Goal: Use online tool/utility: Utilize a website feature to perform a specific function

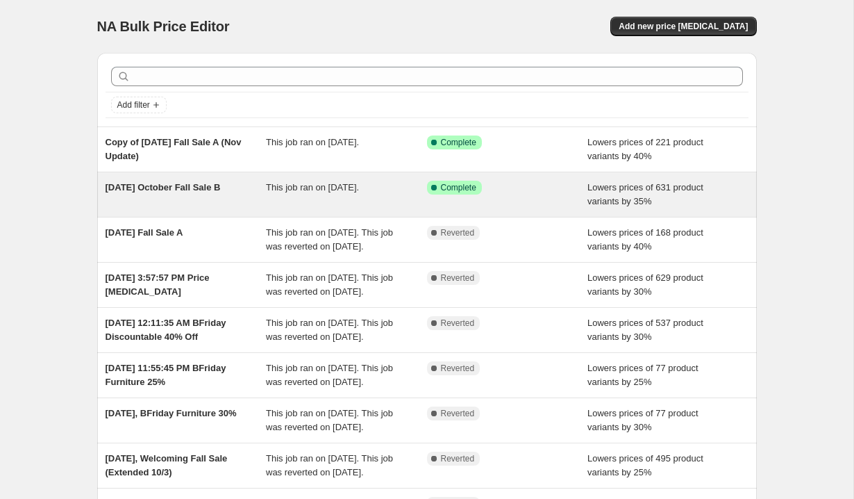
click at [520, 199] on div "Success Complete Complete" at bounding box center [507, 195] width 161 height 28
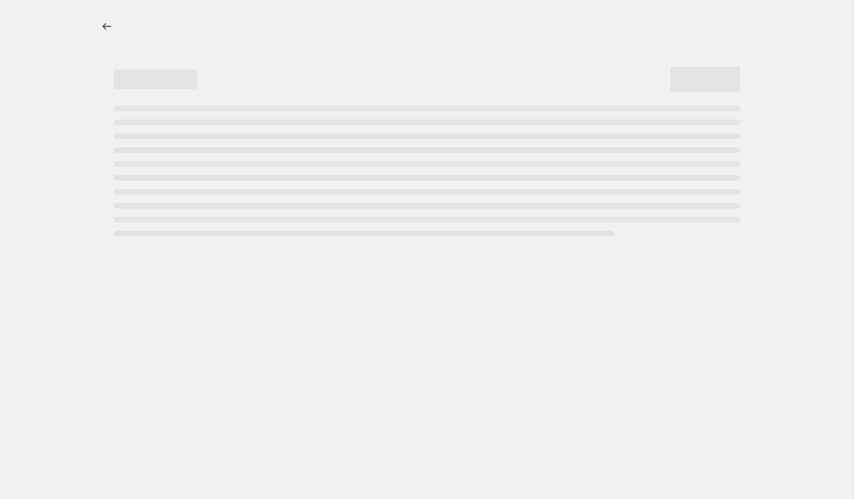
select select "percentage"
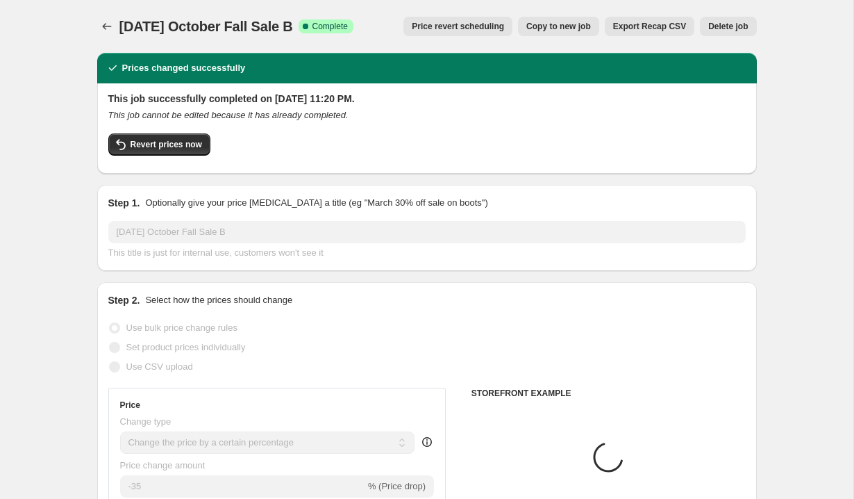
select select "tag"
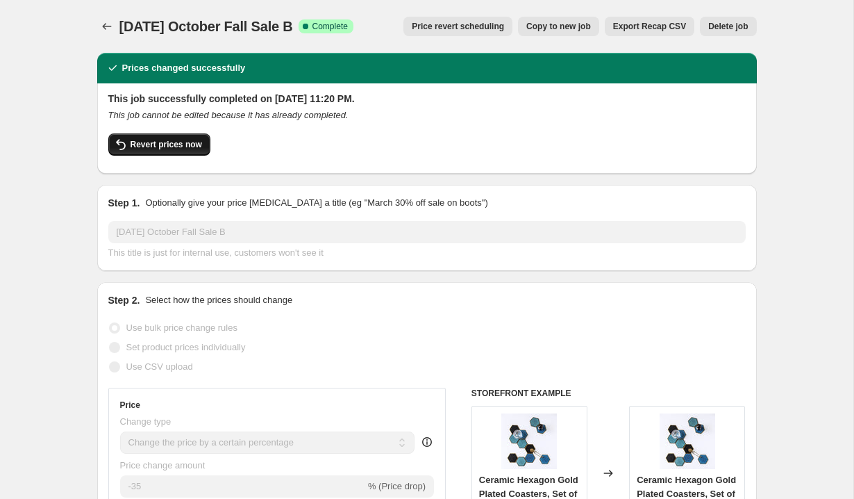
click at [181, 148] on span "Revert prices now" at bounding box center [167, 144] width 72 height 11
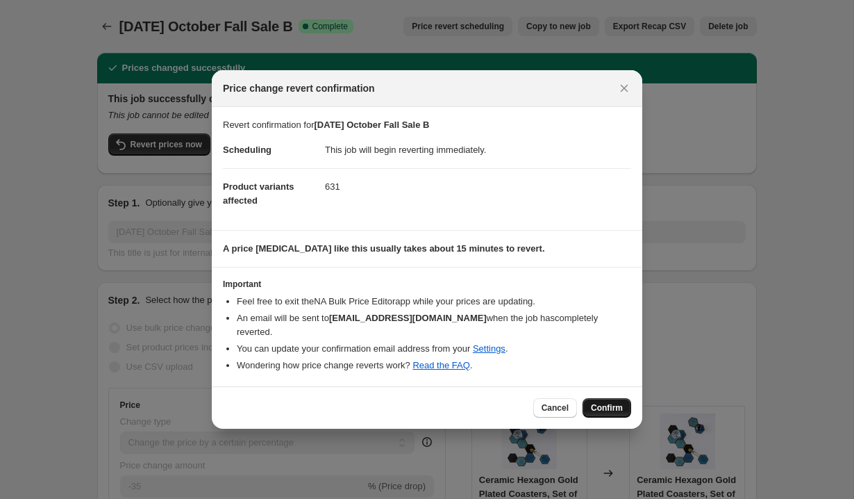
click at [609, 402] on span "Confirm" at bounding box center [607, 407] width 32 height 11
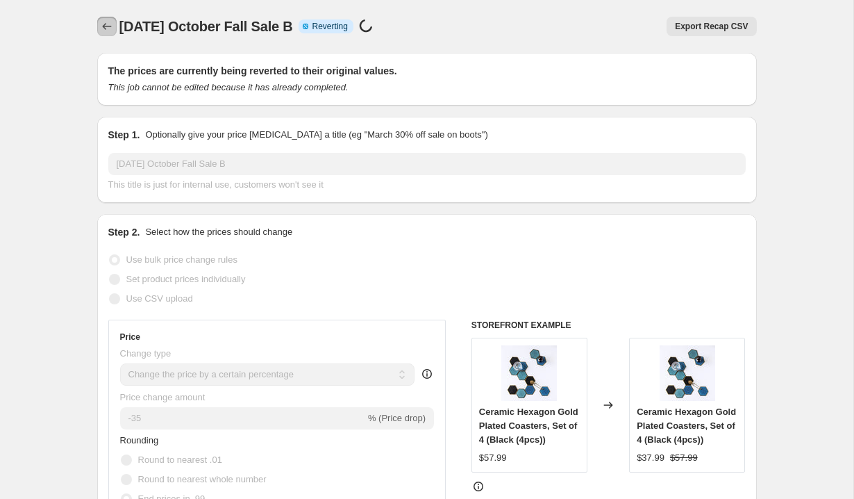
click at [105, 26] on icon "Price change jobs" at bounding box center [107, 26] width 14 height 14
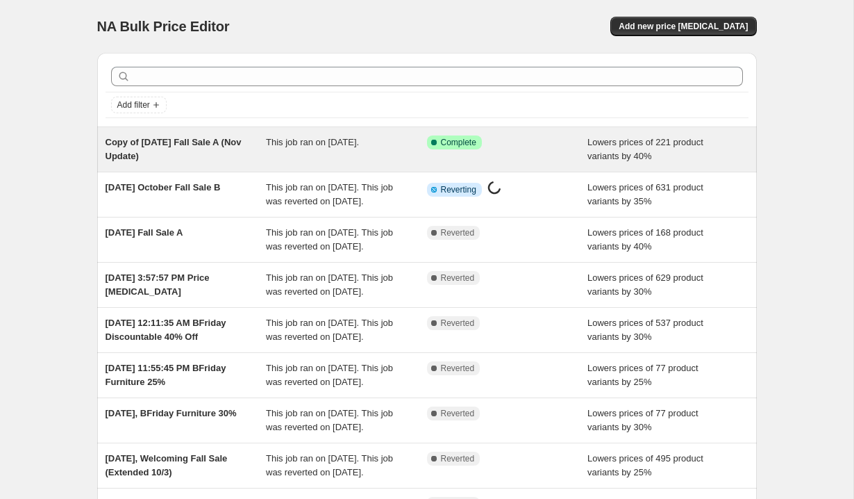
click at [359, 140] on span "This job ran on [DATE]." at bounding box center [312, 142] width 93 height 10
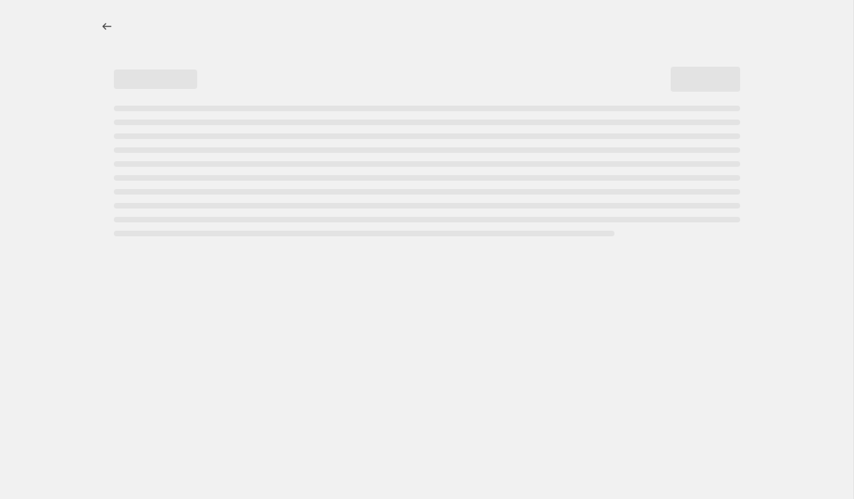
select select "percentage"
select select "collection"
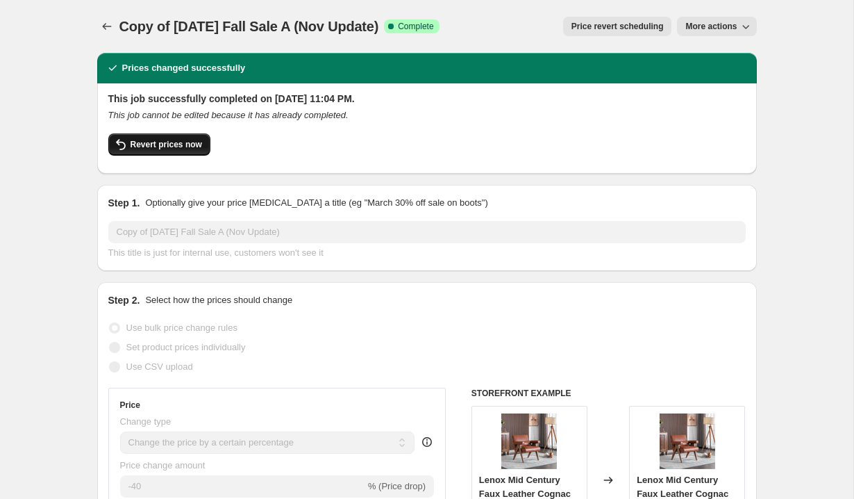
click at [155, 142] on span "Revert prices now" at bounding box center [167, 144] width 72 height 11
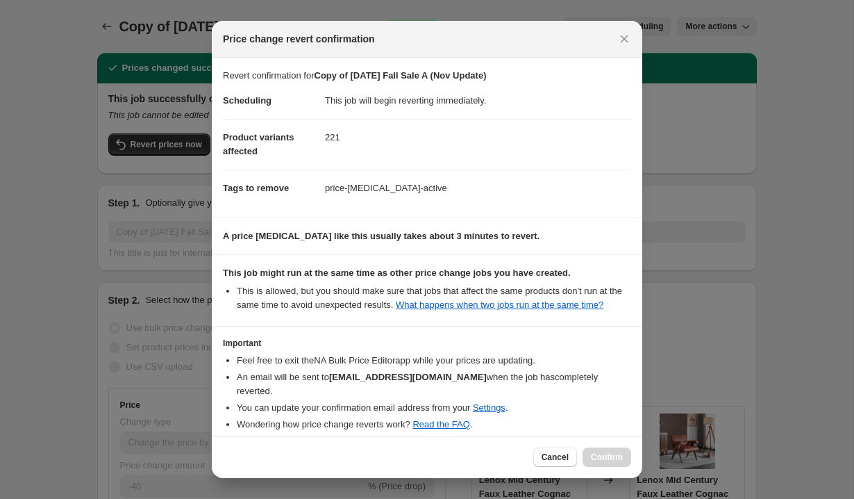
scroll to position [66, 0]
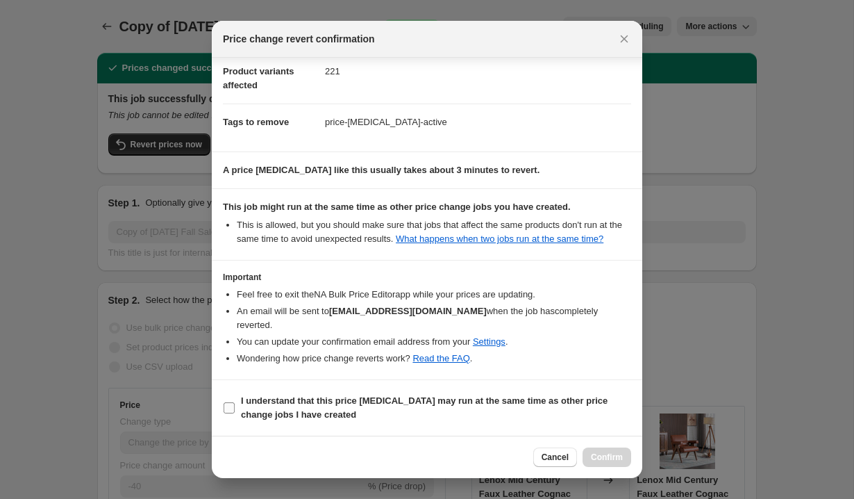
click at [228, 409] on input "I understand that this price [MEDICAL_DATA] may run at the same time as other p…" at bounding box center [229, 407] width 11 height 11
checkbox input "true"
click at [604, 459] on span "Confirm" at bounding box center [607, 457] width 32 height 11
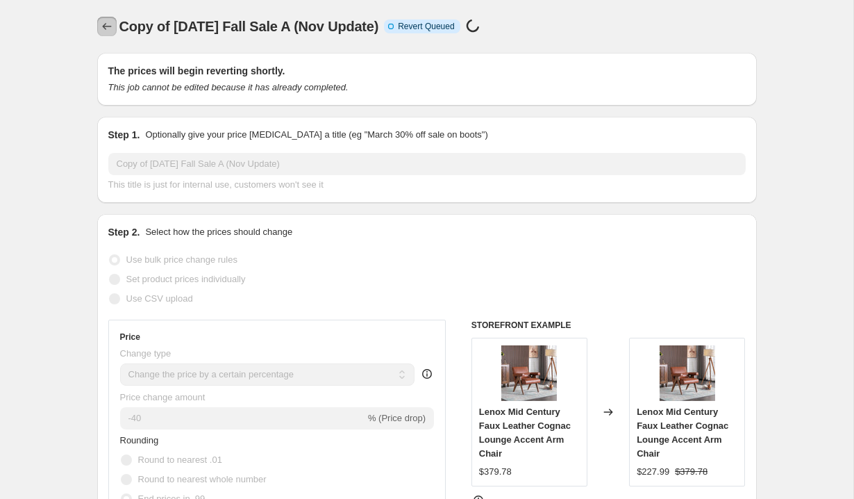
click at [98, 28] on button "Price change jobs" at bounding box center [106, 26] width 19 height 19
